Goal: Task Accomplishment & Management: Manage account settings

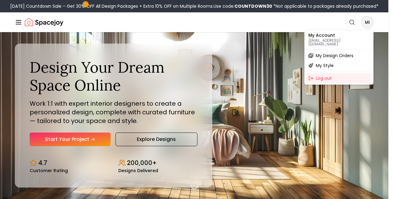
click at [338, 52] on span "My Design Orders" at bounding box center [335, 55] width 38 height 6
